Goal: Information Seeking & Learning: Find specific fact

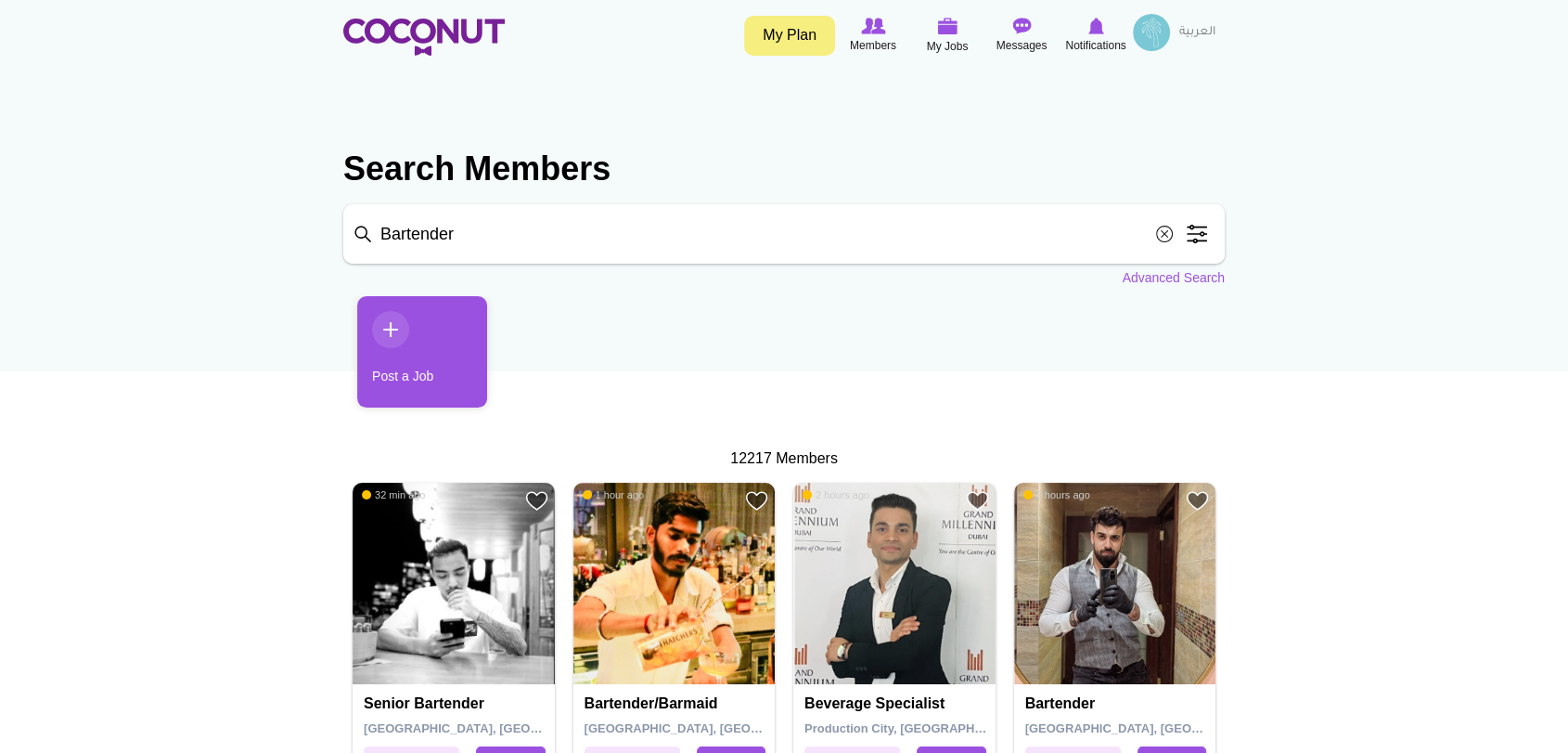
click at [639, 231] on input "Bartender" at bounding box center [784, 233] width 881 height 59
type input "B"
paste input "Mirandajack8@gmail.com"
type input "Mirandajack8@gmail.com"
click button "Search" at bounding box center [0, 0] width 0 height 0
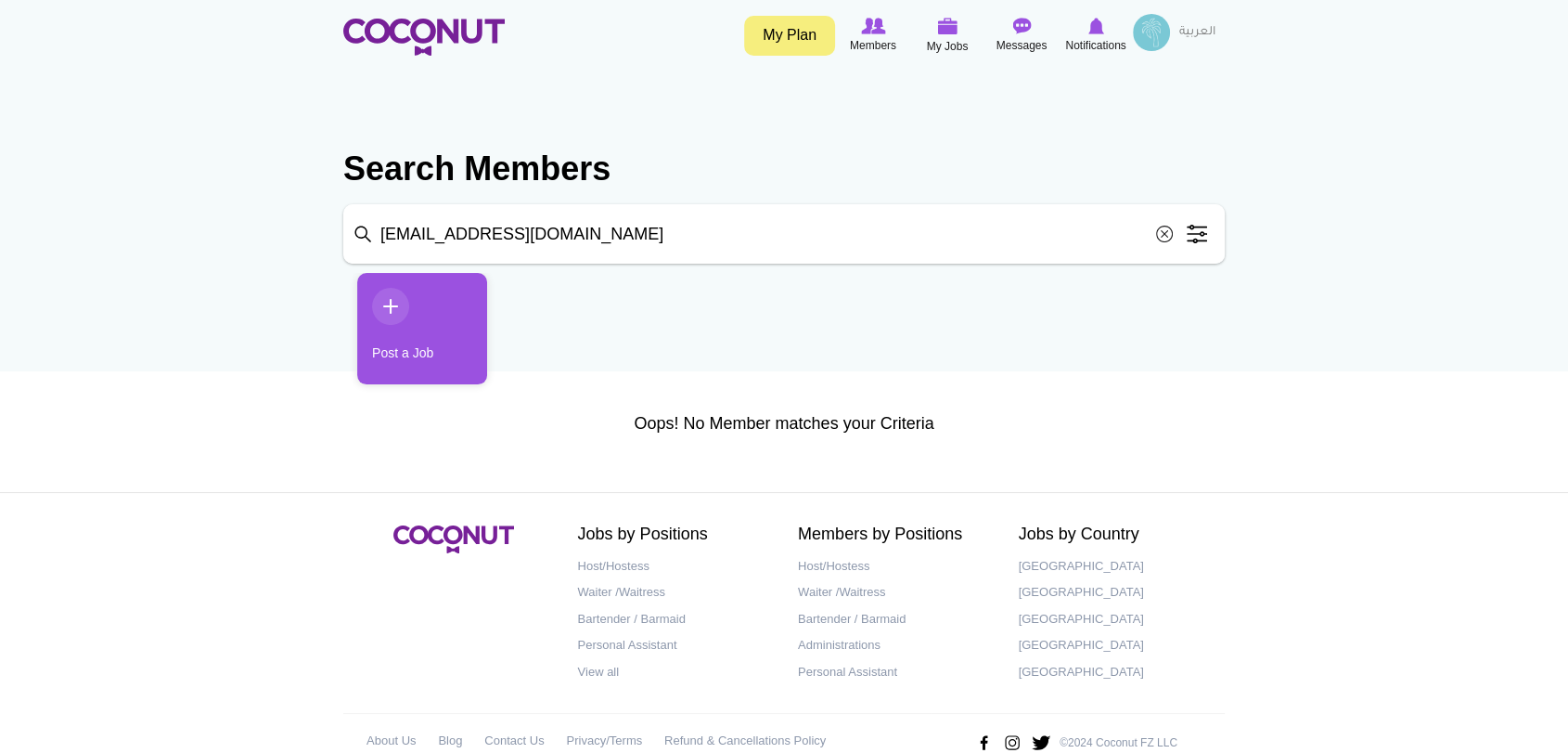
drag, startPoint x: 378, startPoint y: 229, endPoint x: 0, endPoint y: 212, distance: 378.4
click at [0, 212] on body "Toggle navigation My Plan Members My Jobs Post a Job Messages Notifications Eat…" at bounding box center [784, 395] width 1568 height 791
paste input "[PERSON_NAME]"
type input "[PERSON_NAME]"
click button "Search" at bounding box center [0, 0] width 0 height 0
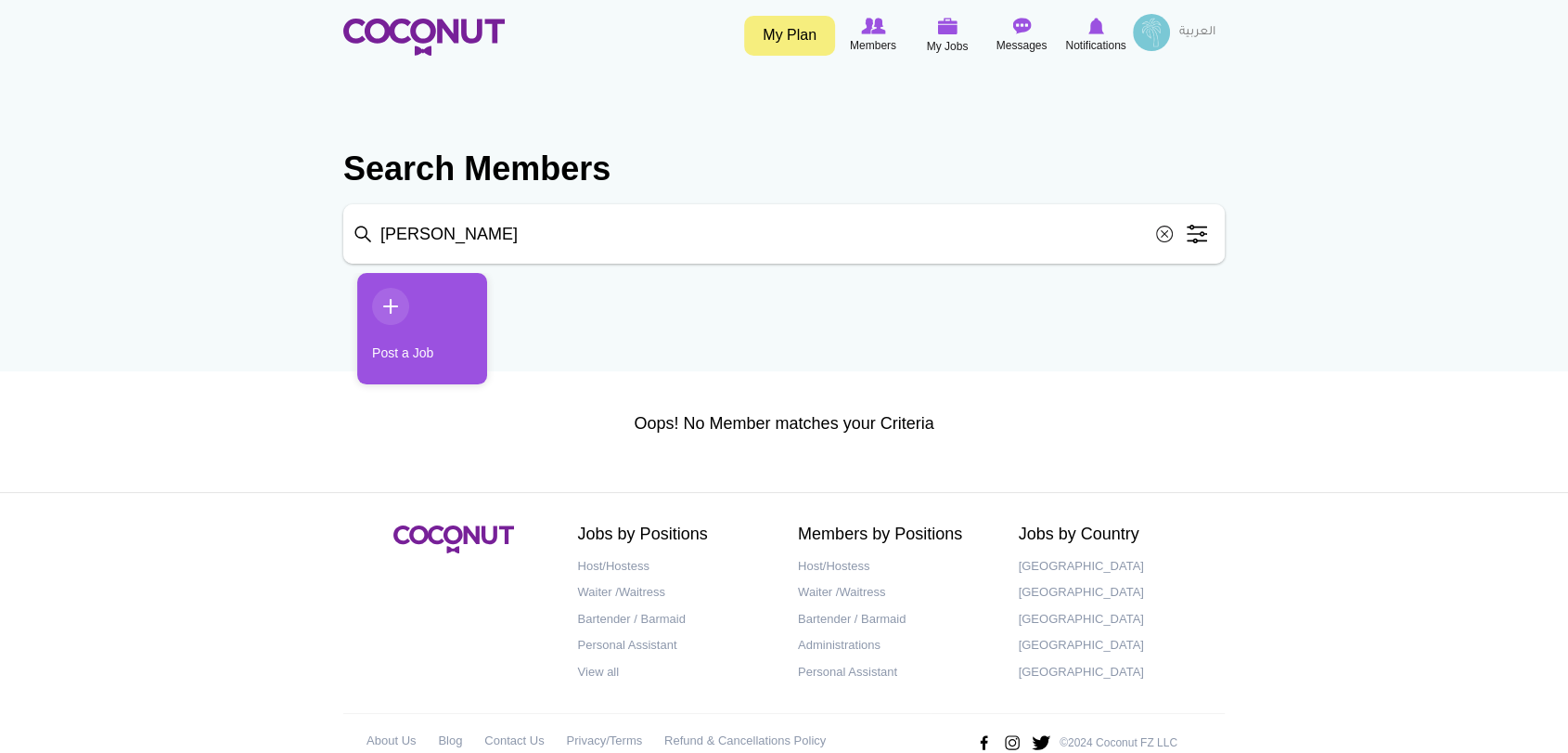
click at [1166, 237] on span at bounding box center [1163, 233] width 37 height 37
click at [885, 41] on span "Members" at bounding box center [872, 46] width 46 height 19
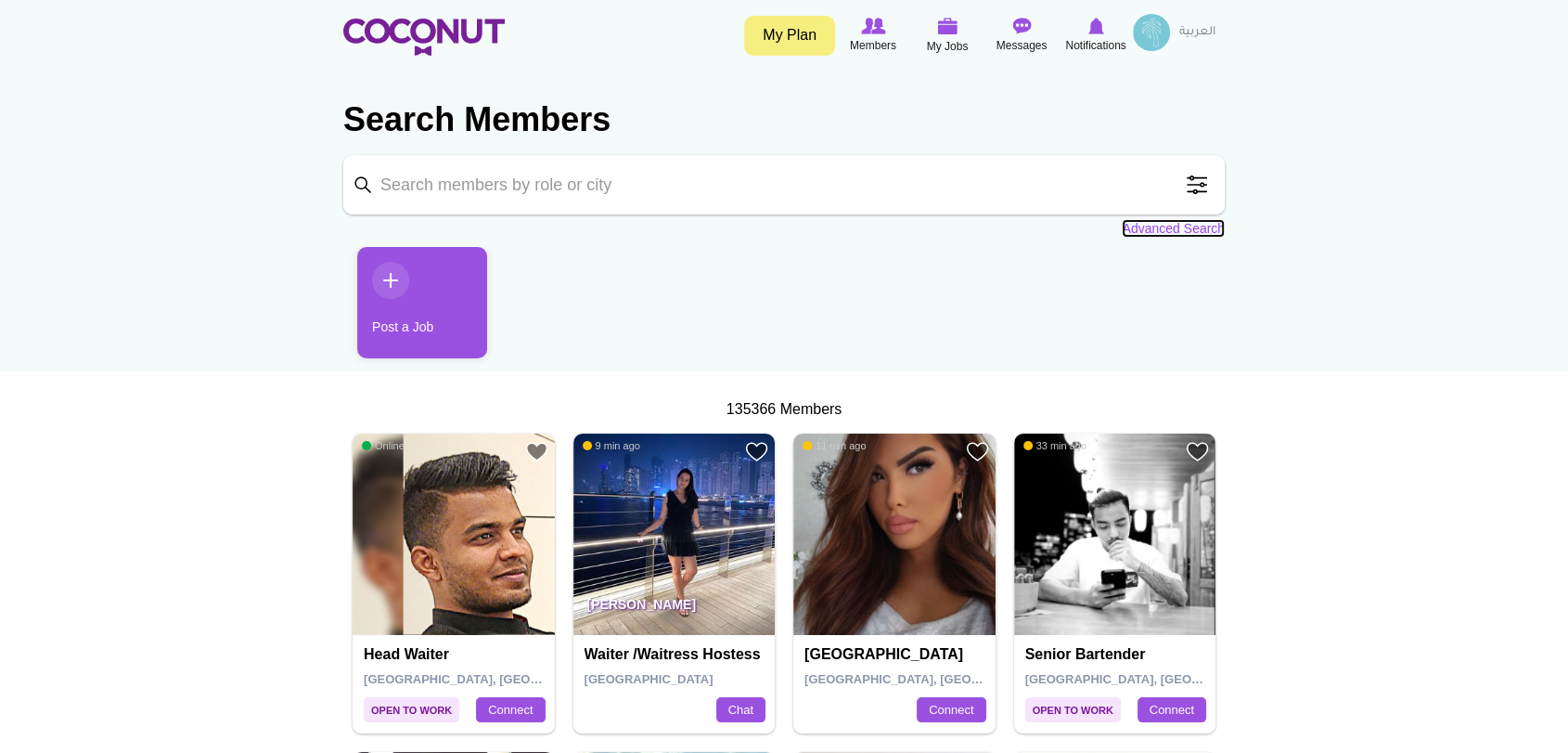
click at [1149, 226] on link "Advanced Search" at bounding box center [1173, 228] width 103 height 19
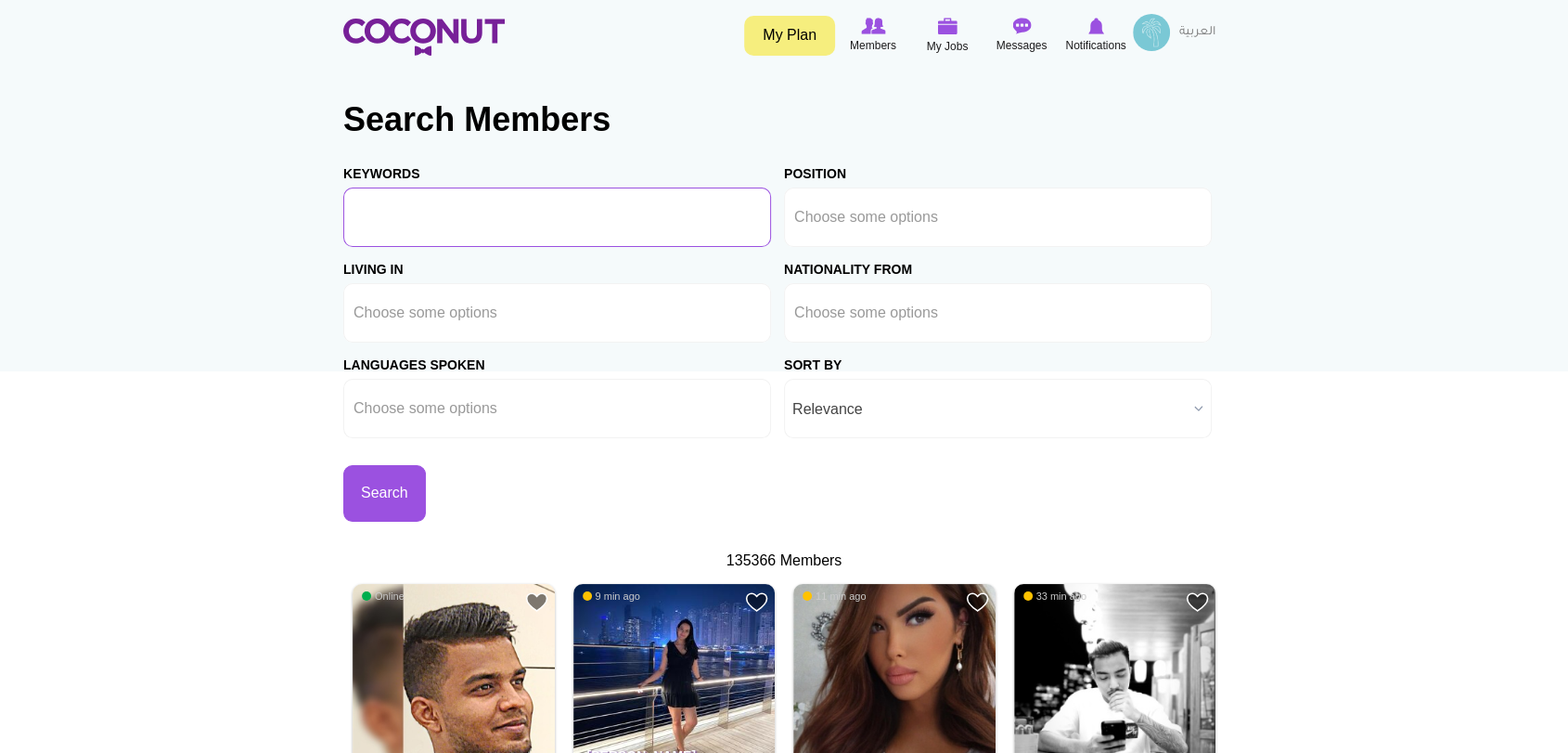
click at [652, 210] on input "Keywords" at bounding box center [556, 216] width 427 height 59
paste input "[PERSON_NAME]"
type input "Miranda Jack"
click at [343, 465] on button "Search" at bounding box center [384, 494] width 83 height 56
